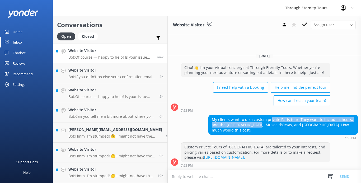
click at [103, 56] on p "Bot: Of course — happy to help! Is your issue related to: - 🔄 Changing or cance…" at bounding box center [110, 57] width 84 height 5
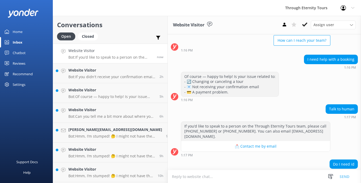
scroll to position [47, 0]
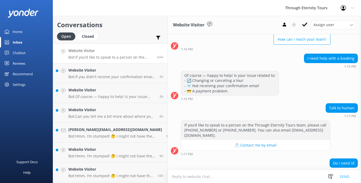
click at [235, 179] on textarea at bounding box center [264, 176] width 193 height 13
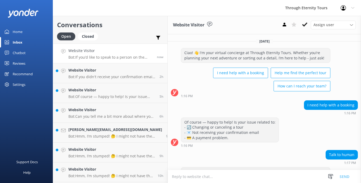
scroll to position [85, 0]
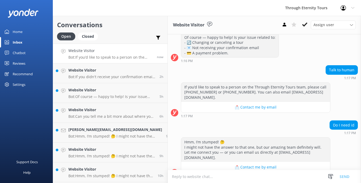
type textarea "H"
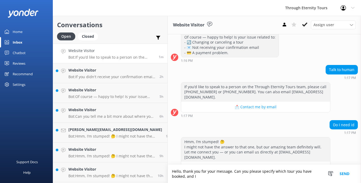
scroll to position [90, 0]
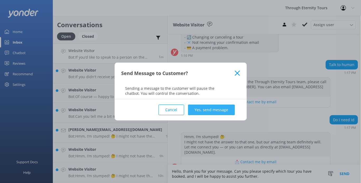
type textarea "Hello, thank you for your message. Can you please specify which tour you have b…"
click at [209, 109] on button "Yes, send message" at bounding box center [211, 110] width 47 height 11
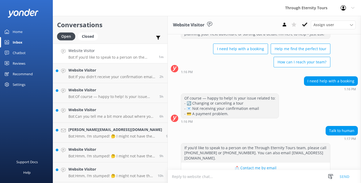
scroll to position [124, 0]
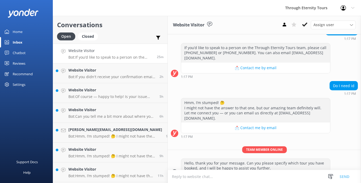
click at [106, 55] on div "Website Visitor Bot: If you’d like to speak to a person on the Through Eternity…" at bounding box center [110, 53] width 84 height 11
click at [305, 24] on icon at bounding box center [304, 24] width 5 height 5
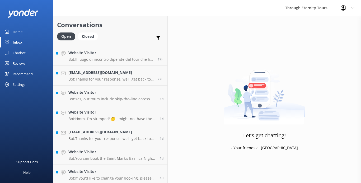
scroll to position [237, 0]
